Goal: Navigation & Orientation: Understand site structure

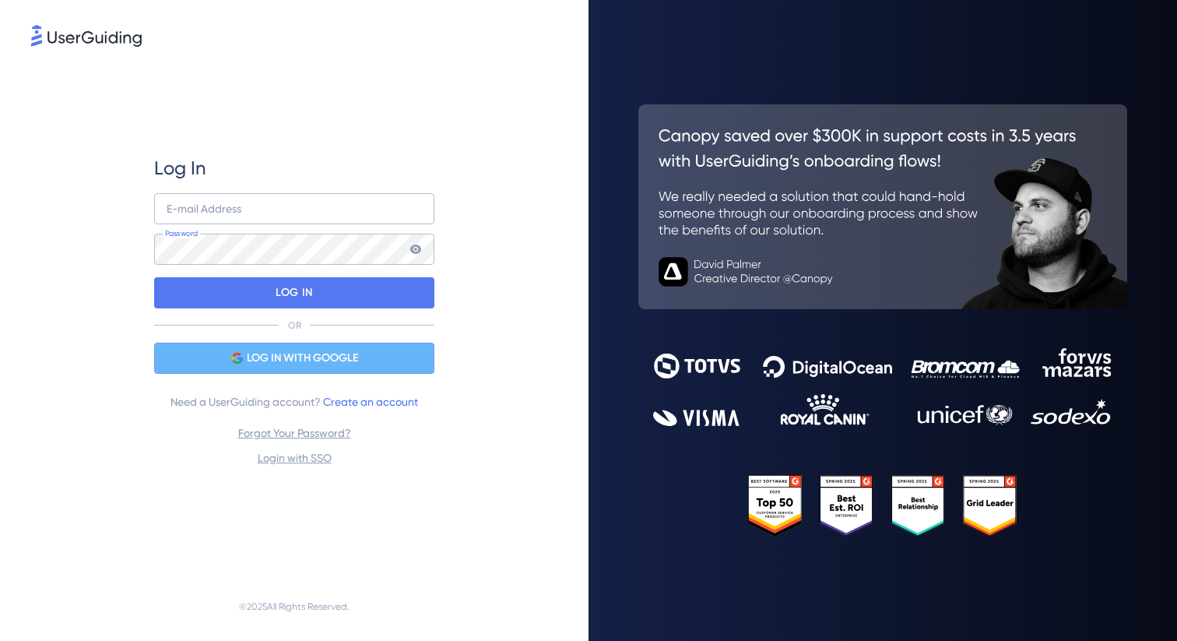
click at [323, 356] on span "LOG IN WITH GOOGLE" at bounding box center [302, 358] width 111 height 19
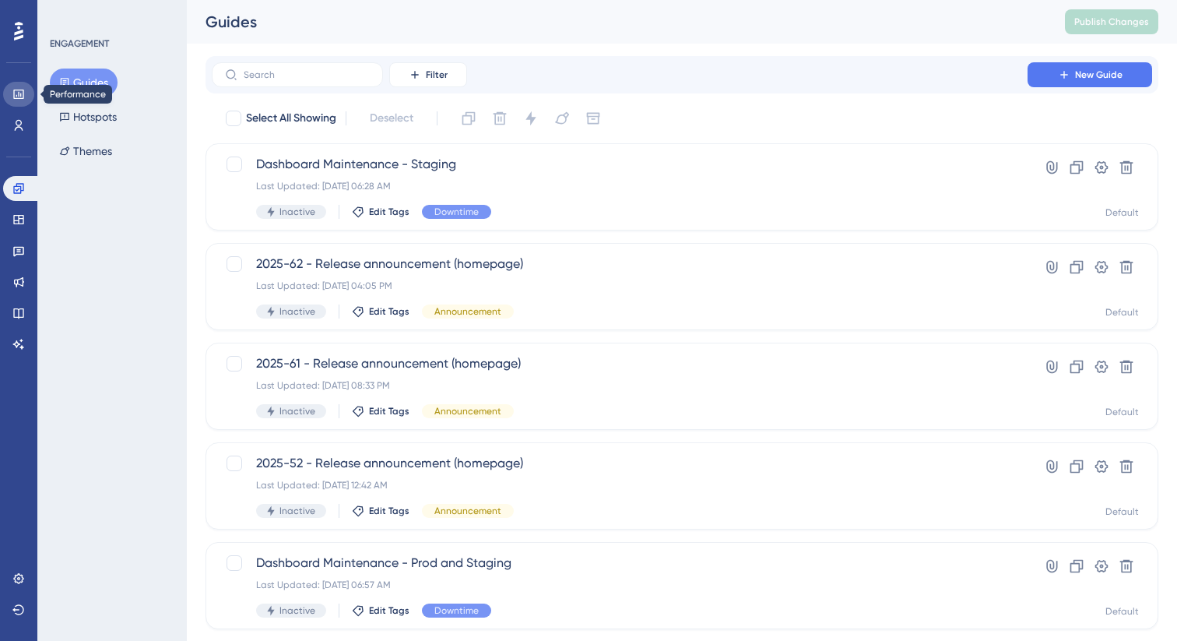
click at [17, 93] on icon at bounding box center [18, 94] width 12 height 12
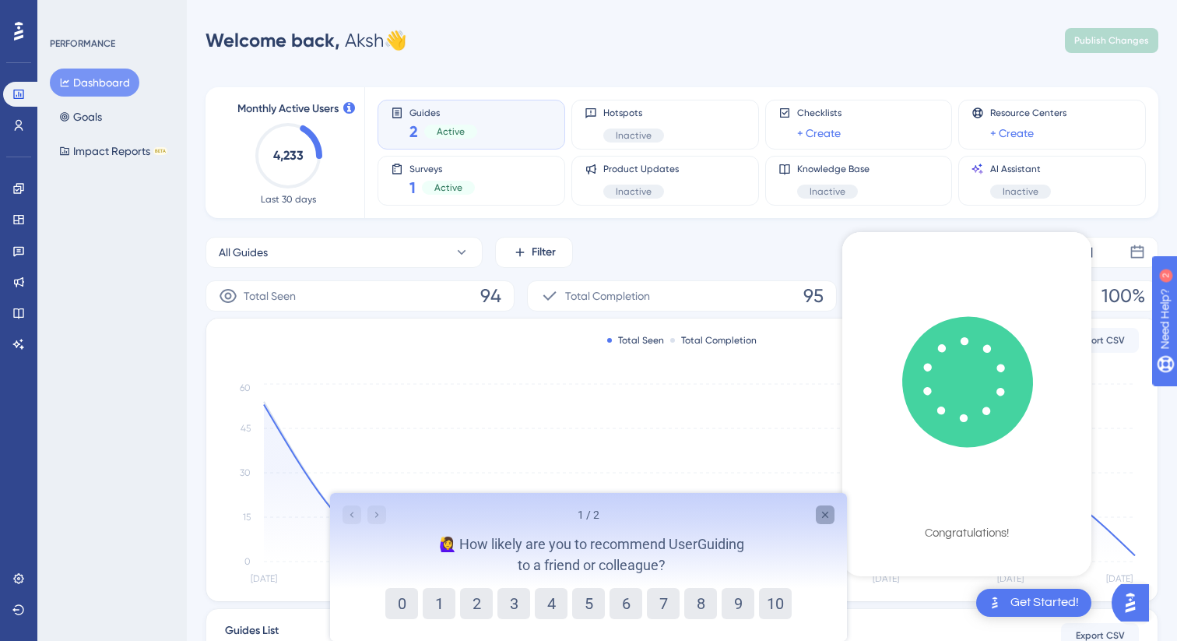
click at [818, 511] on div "Close survey" at bounding box center [825, 514] width 19 height 19
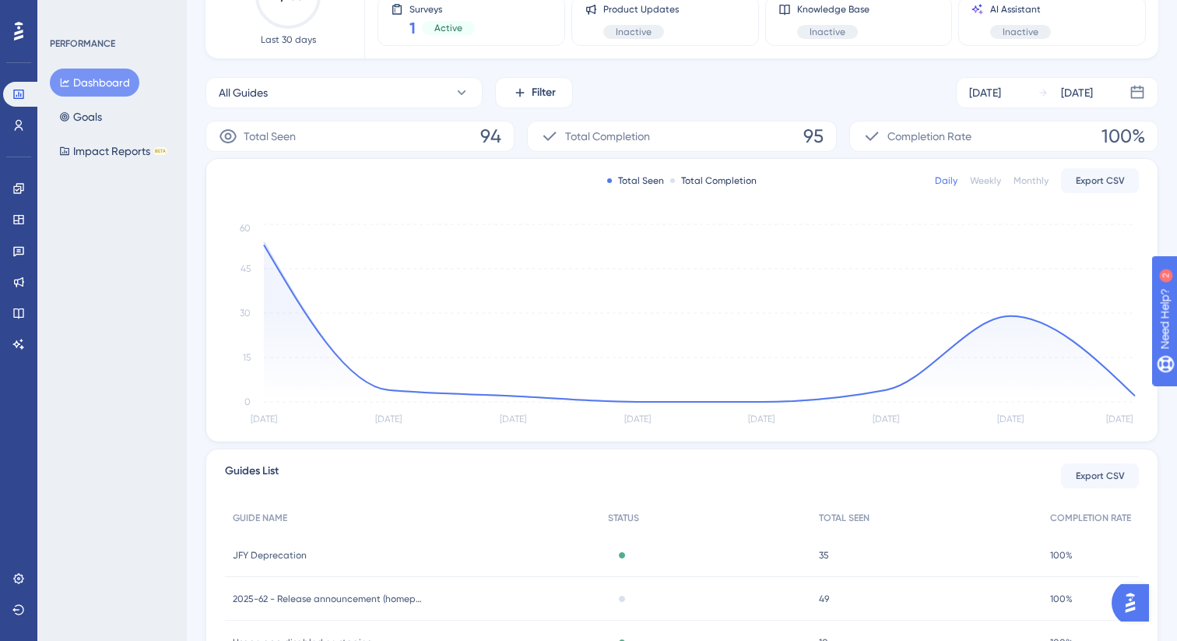
scroll to position [265, 0]
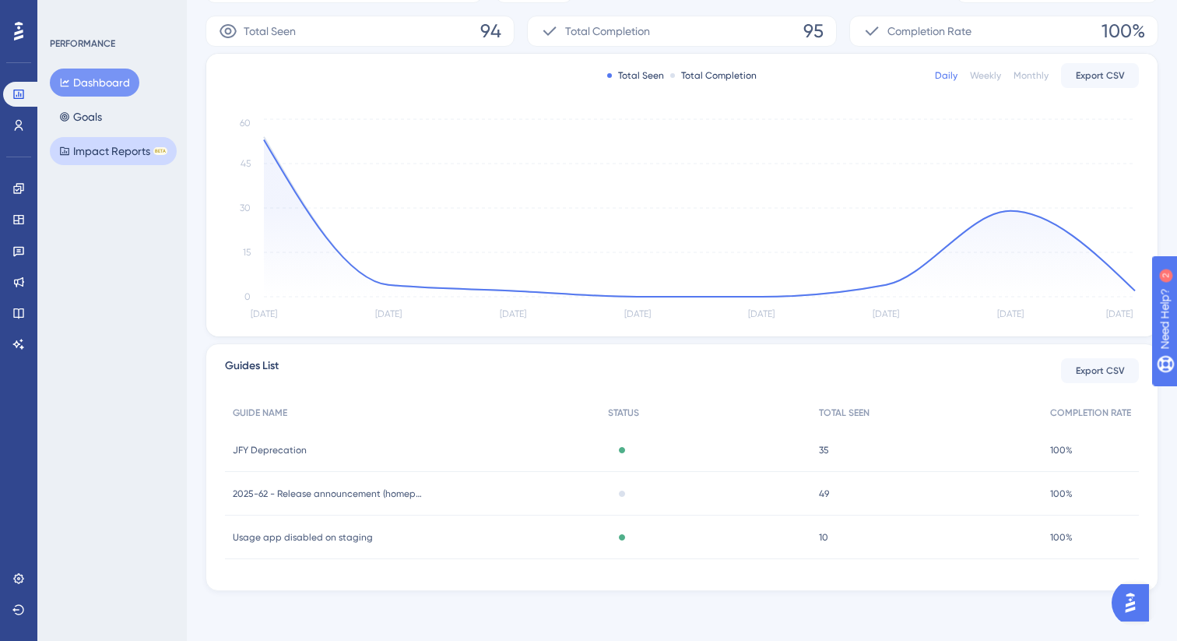
click at [104, 143] on button "Impact Reports BETA" at bounding box center [113, 151] width 127 height 28
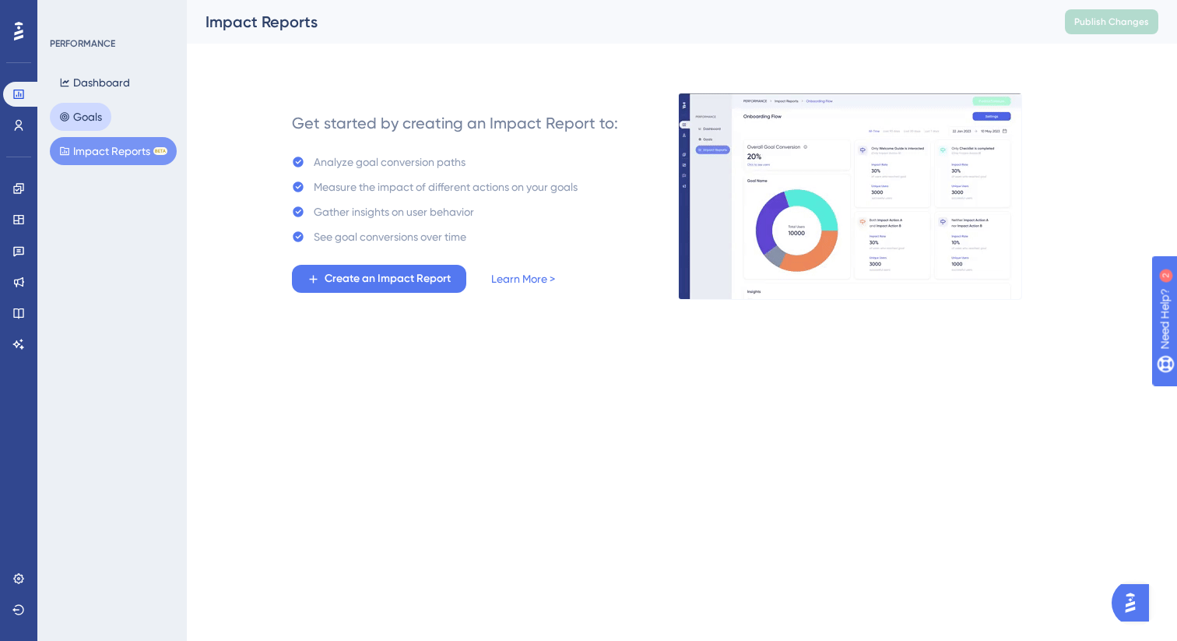
click at [86, 120] on button "Goals" at bounding box center [81, 117] width 62 height 28
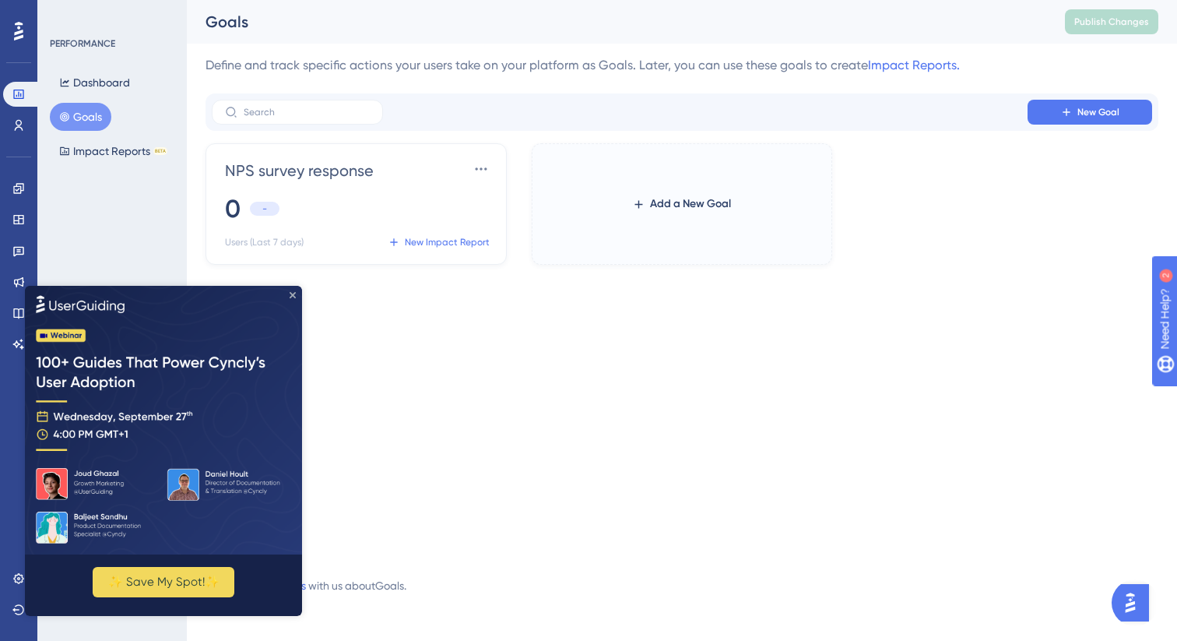
click at [290, 294] on icon "Close Preview" at bounding box center [293, 294] width 6 height 6
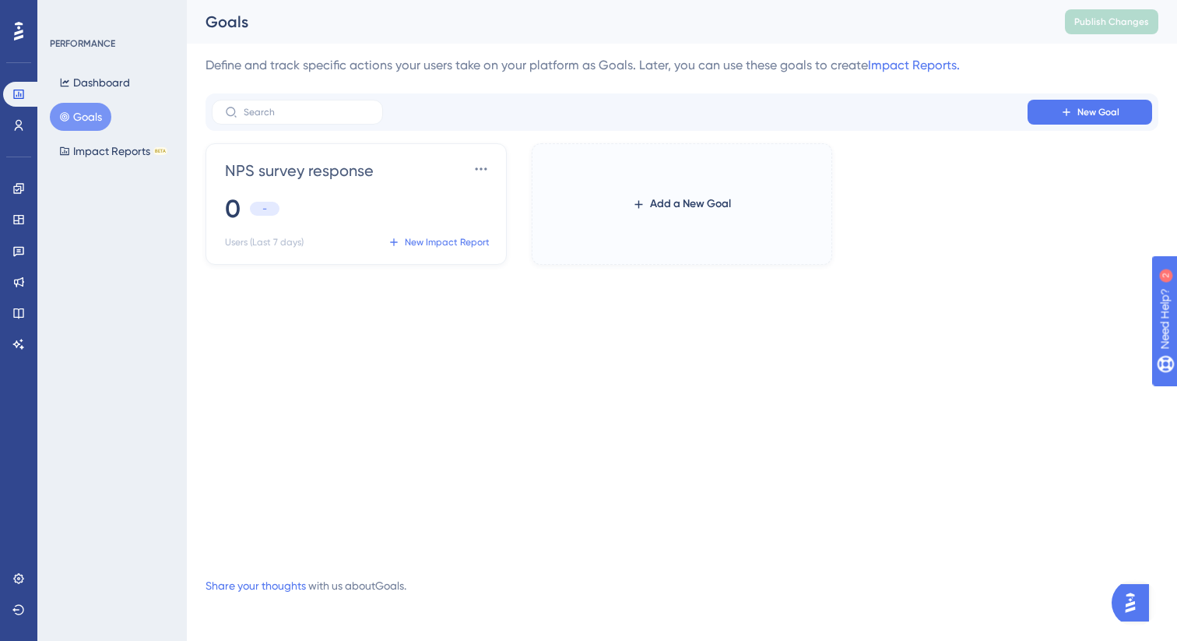
click at [656, 192] on div "You Unlocked a Reward! Share your experience on G2 and claim your $100 gift car…" at bounding box center [590, 295] width 1177 height 641
click at [660, 209] on div "You Unlocked a Reward! Share your experience on G2 and claim your $100 gift car…" at bounding box center [590, 295] width 1177 height 641
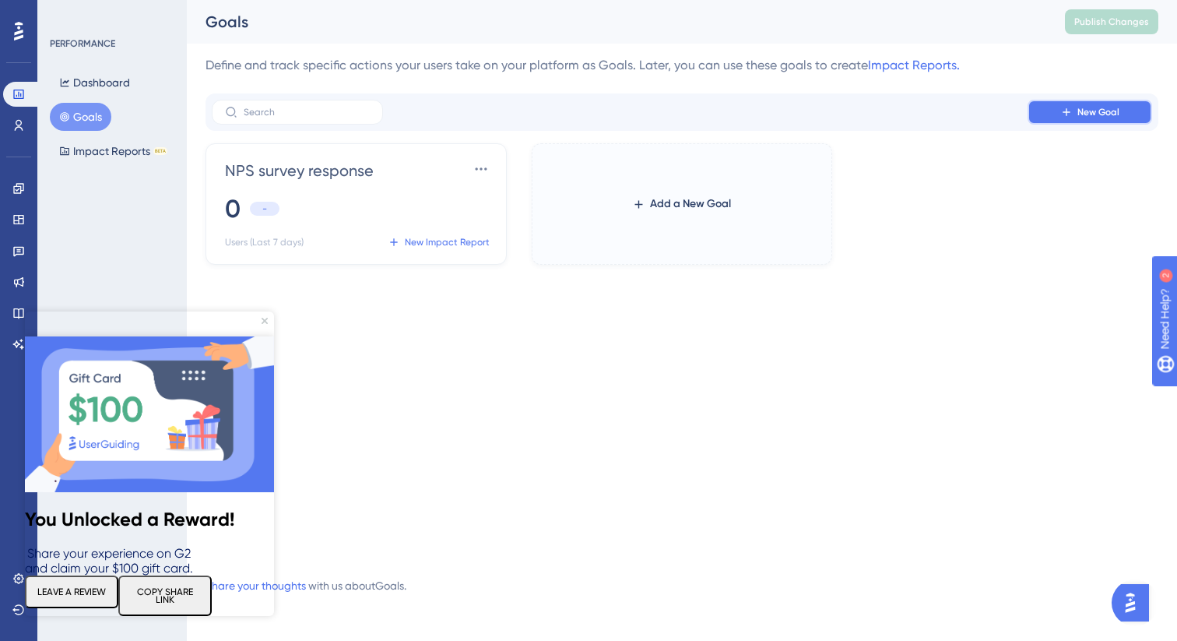
click at [1141, 107] on button "New Goal" at bounding box center [1090, 112] width 125 height 25
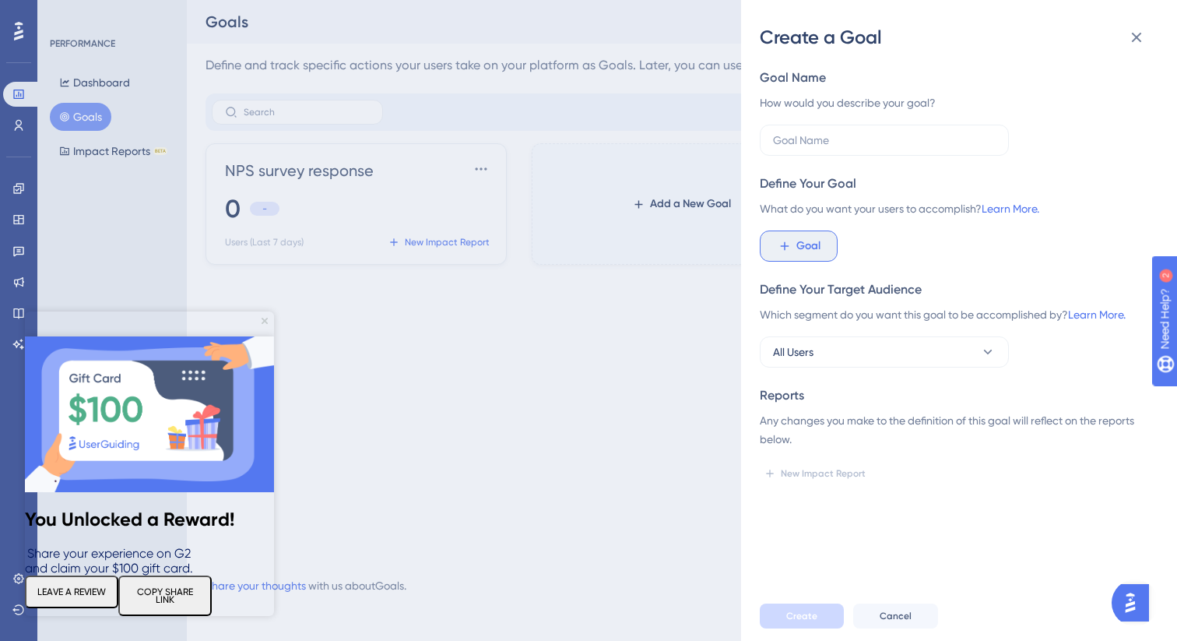
click at [827, 246] on button "Goal" at bounding box center [799, 246] width 78 height 31
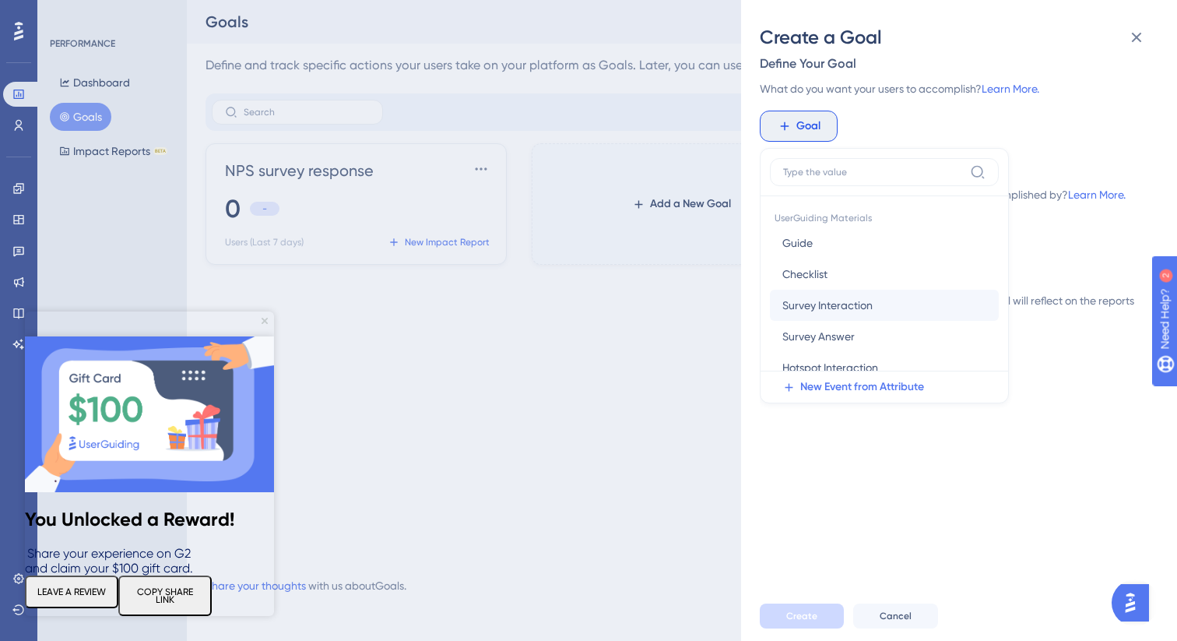
scroll to position [107, 0]
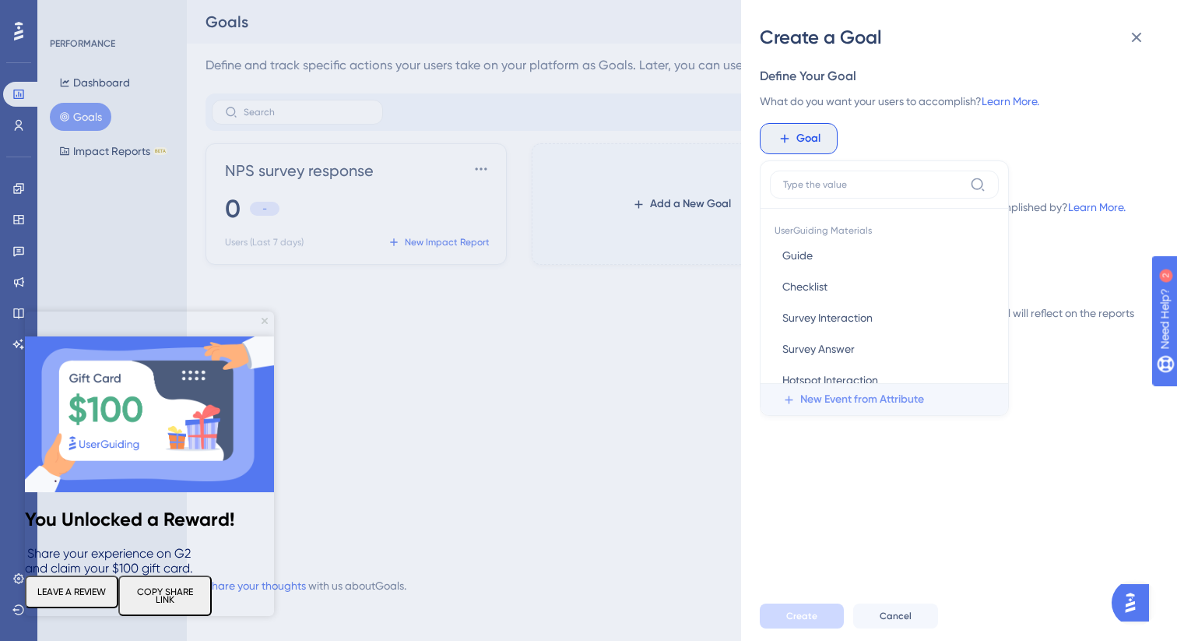
click at [913, 390] on span "New Event from Attribute" at bounding box center [863, 399] width 124 height 19
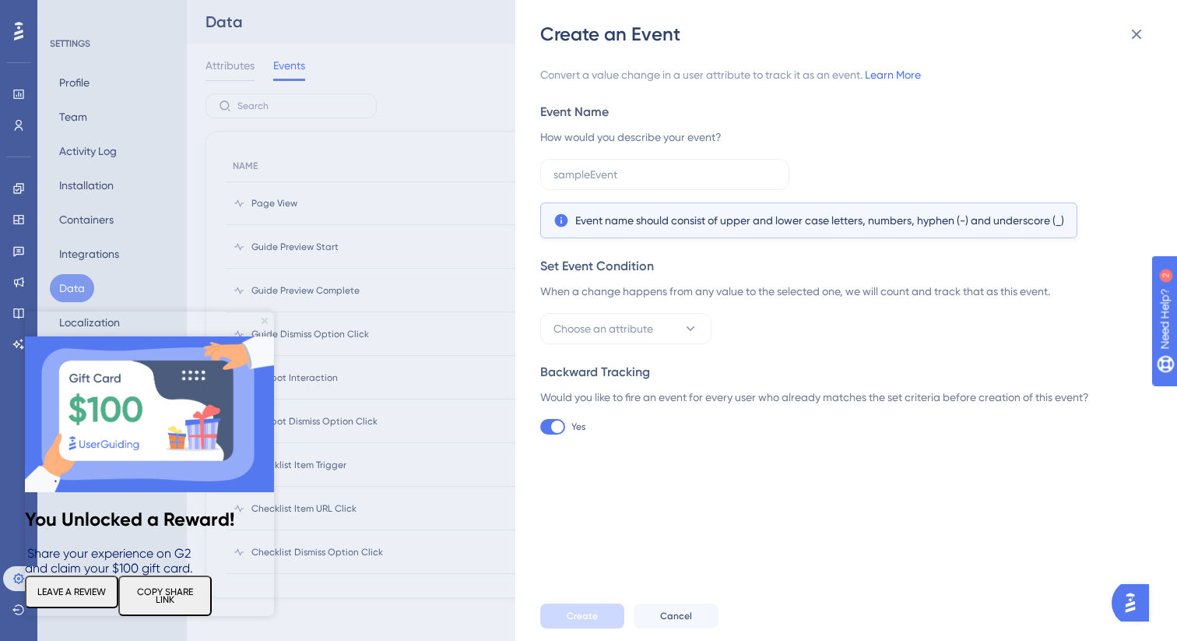
click at [265, 321] on icon "Close Preview" at bounding box center [265, 321] width 6 height 6
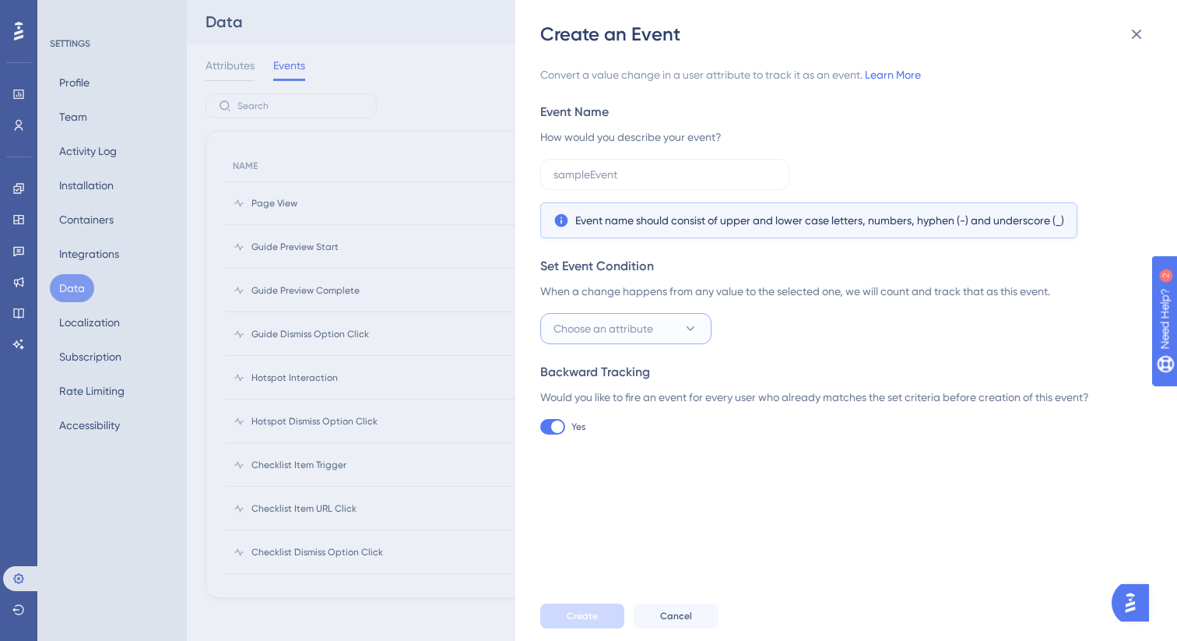
click at [674, 327] on button "Choose an attribute" at bounding box center [625, 328] width 171 height 31
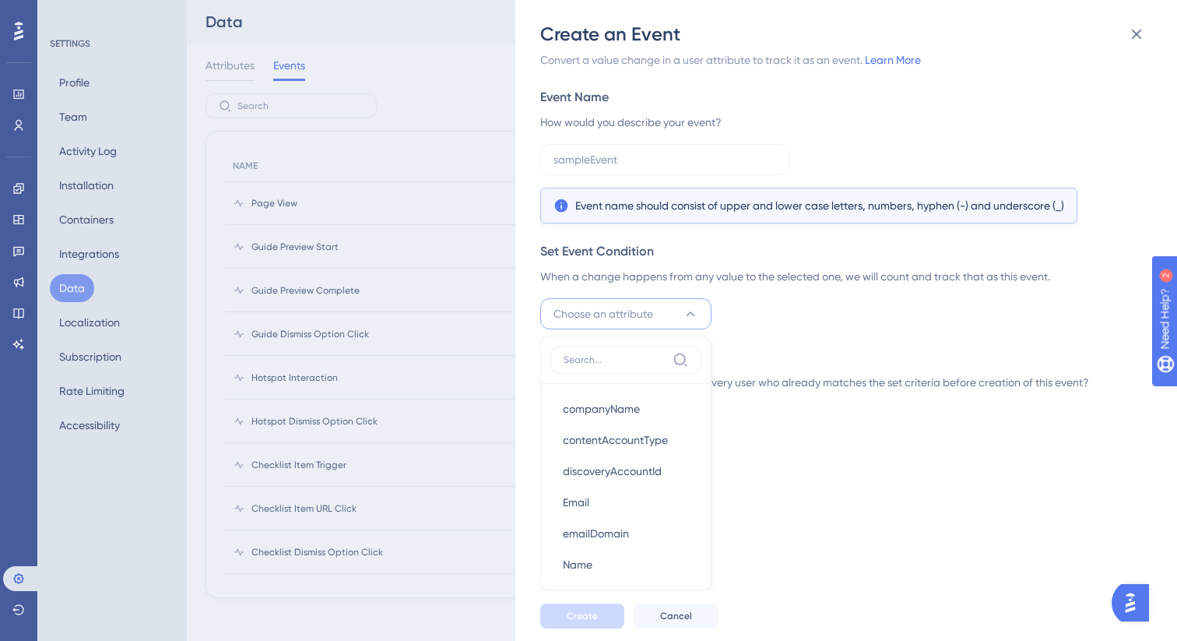
click at [861, 422] on div "Convert a value change in a user attribute to track it as an event. Learn More …" at bounding box center [854, 319] width 628 height 544
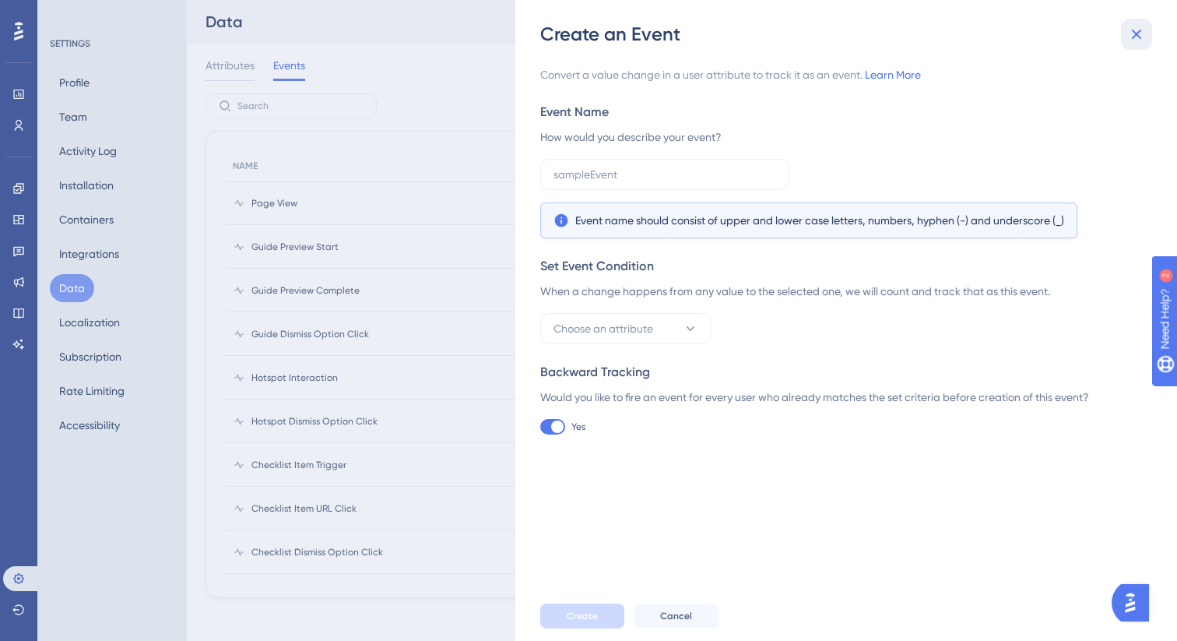
click at [1136, 27] on icon at bounding box center [1137, 34] width 19 height 19
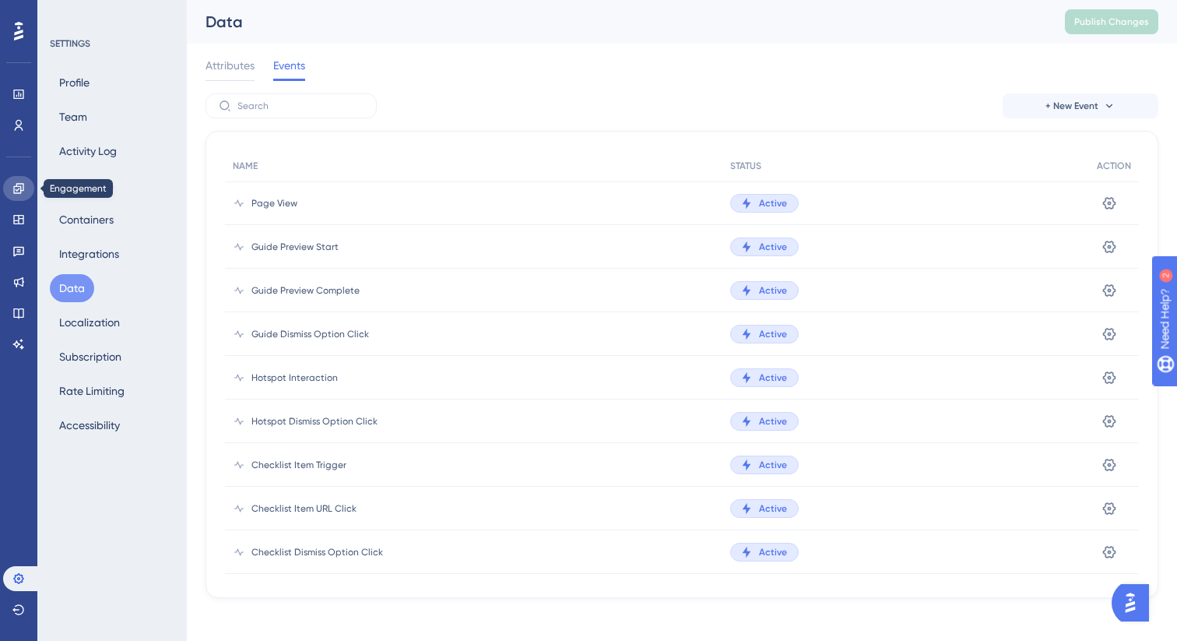
click at [26, 185] on link at bounding box center [18, 188] width 31 height 25
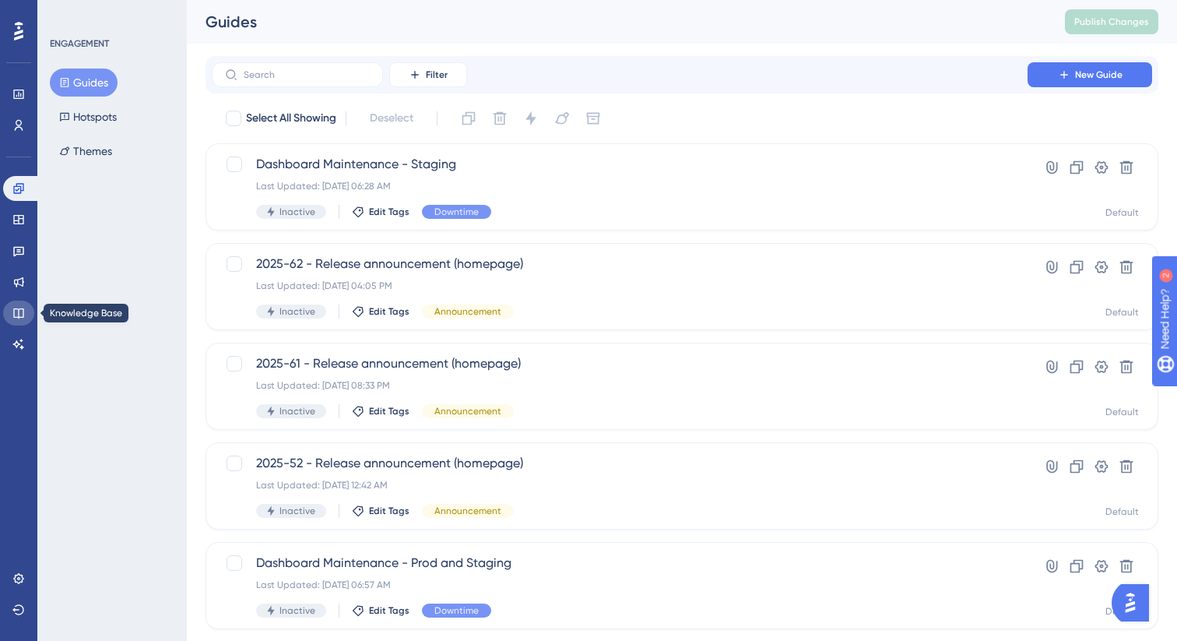
click at [23, 313] on icon at bounding box center [18, 313] width 10 height 10
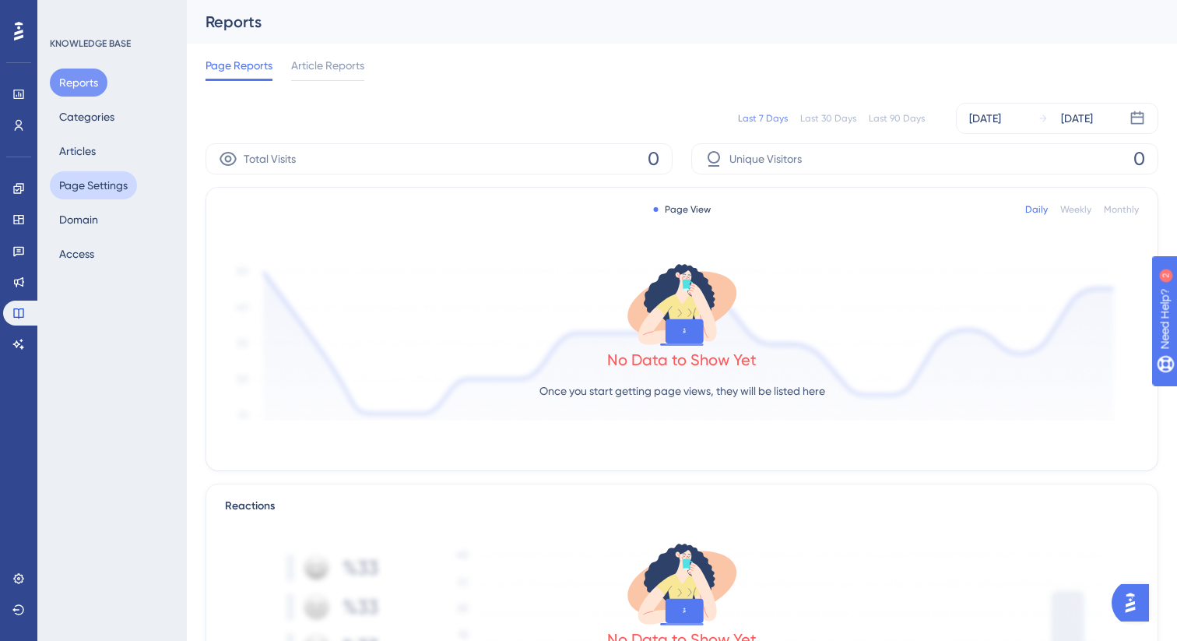
click at [88, 186] on button "Page Settings" at bounding box center [93, 185] width 87 height 28
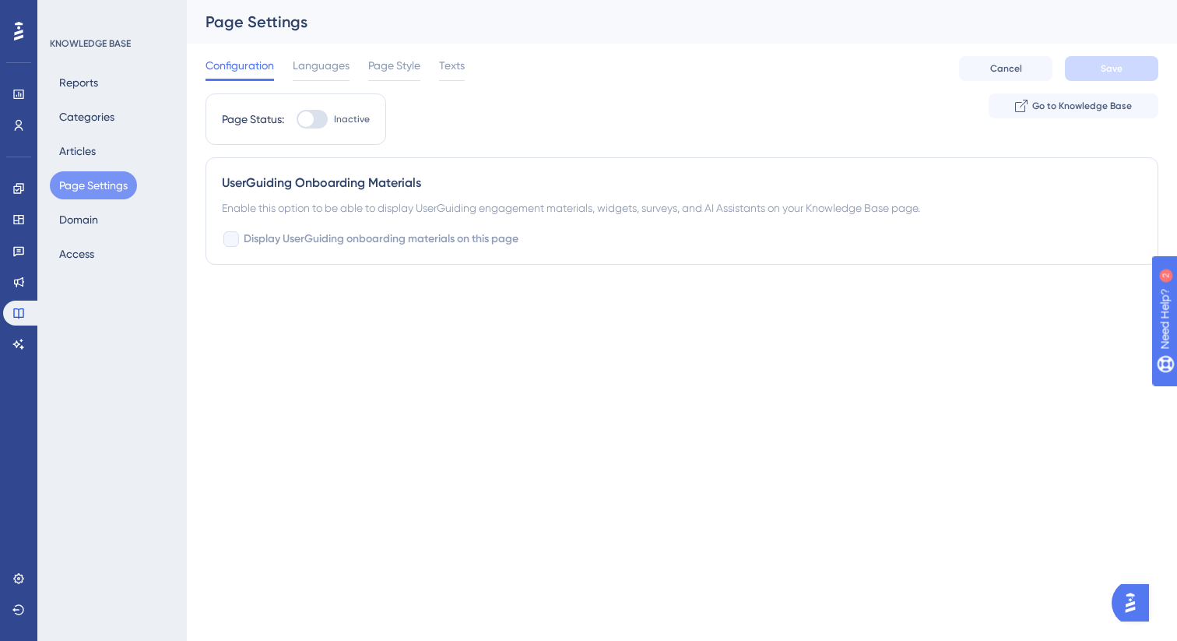
click at [118, 226] on div "Reports Categories Articles Page Settings Domain Access" at bounding box center [113, 168] width 126 height 199
click at [99, 223] on button "Domain" at bounding box center [79, 220] width 58 height 28
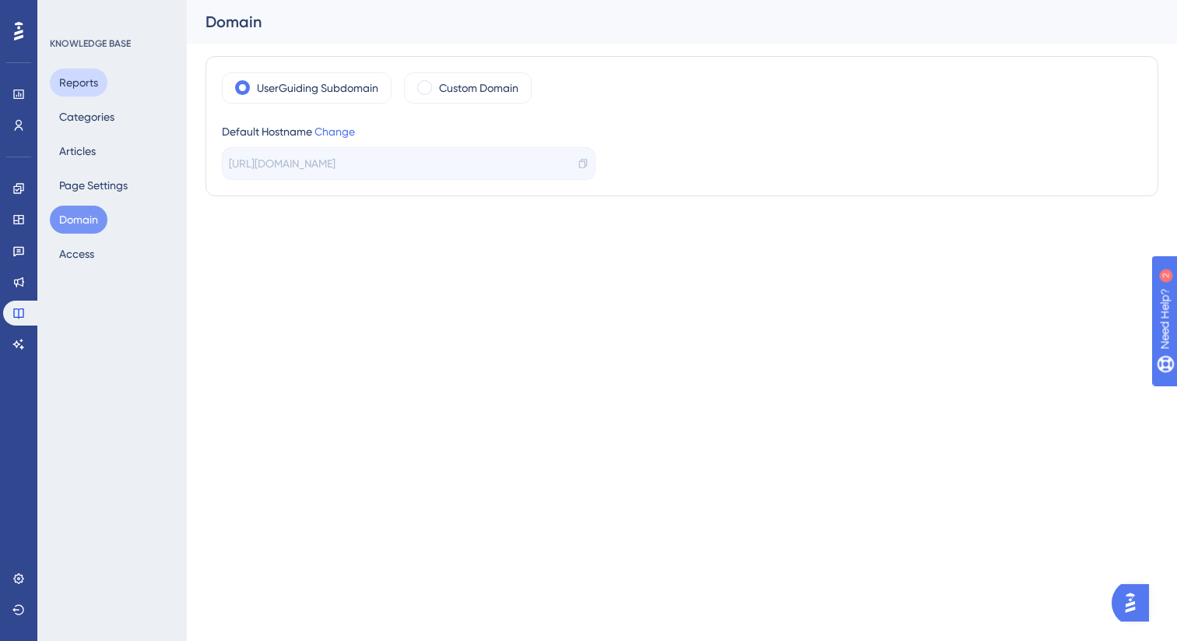
click at [81, 89] on button "Reports" at bounding box center [79, 83] width 58 height 28
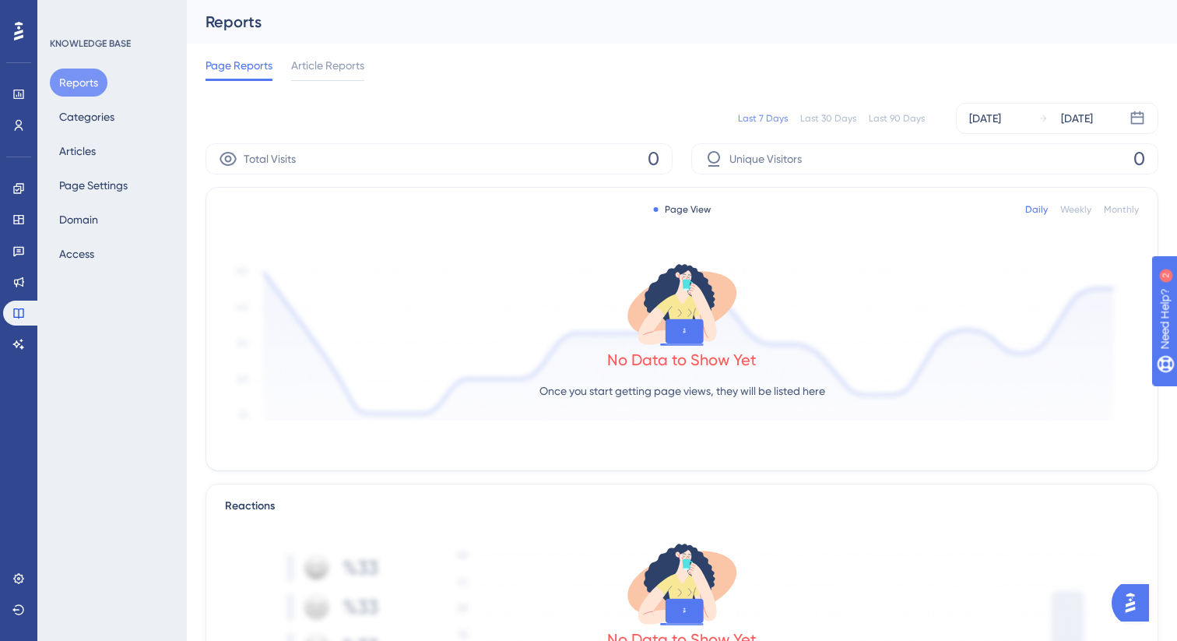
click at [241, 70] on span "Page Reports" at bounding box center [239, 65] width 67 height 19
click at [815, 114] on div "Last 30 Days" at bounding box center [829, 118] width 56 height 12
click at [23, 197] on link at bounding box center [18, 188] width 31 height 25
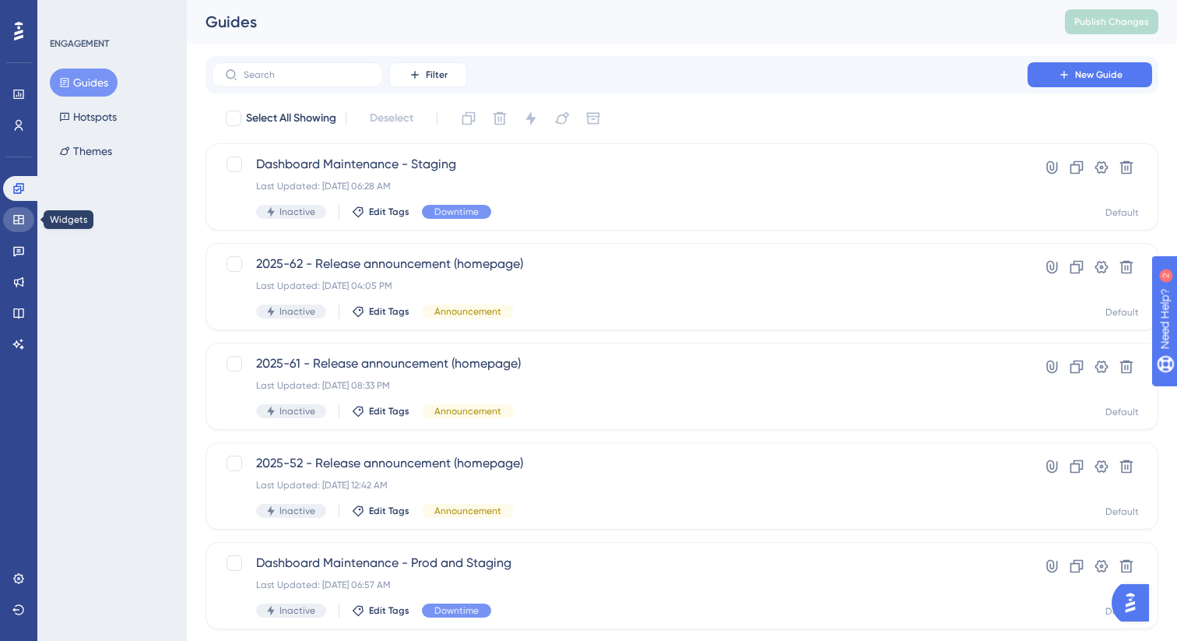
click at [22, 229] on link at bounding box center [18, 219] width 31 height 25
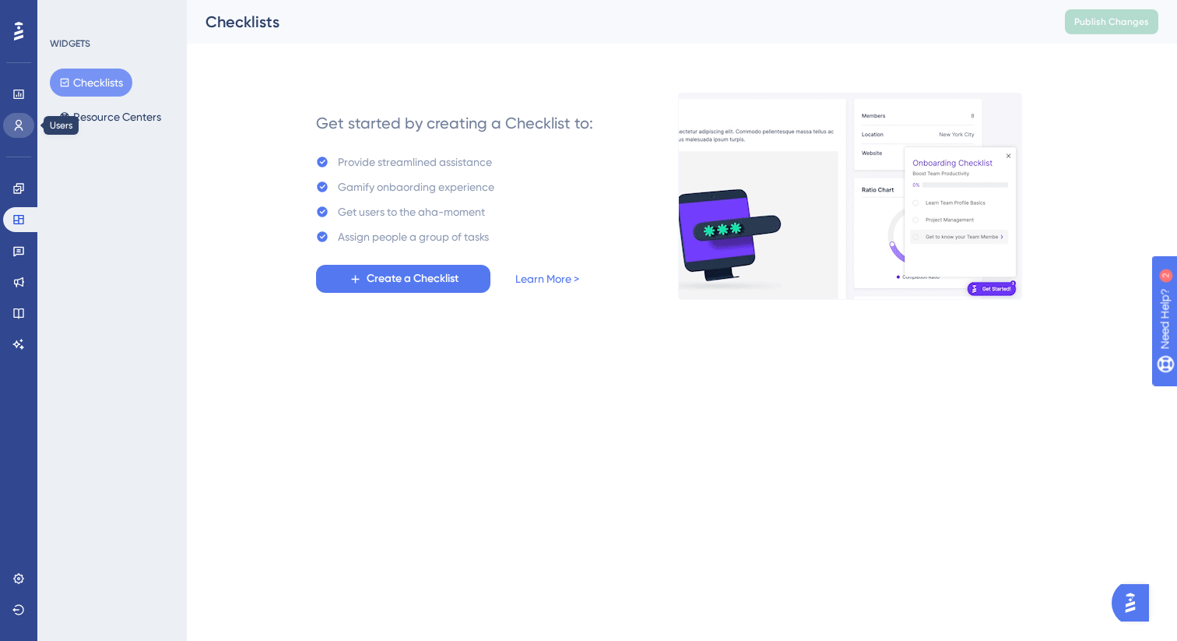
click at [21, 136] on link at bounding box center [18, 125] width 31 height 25
